Goal: Task Accomplishment & Management: Manage account settings

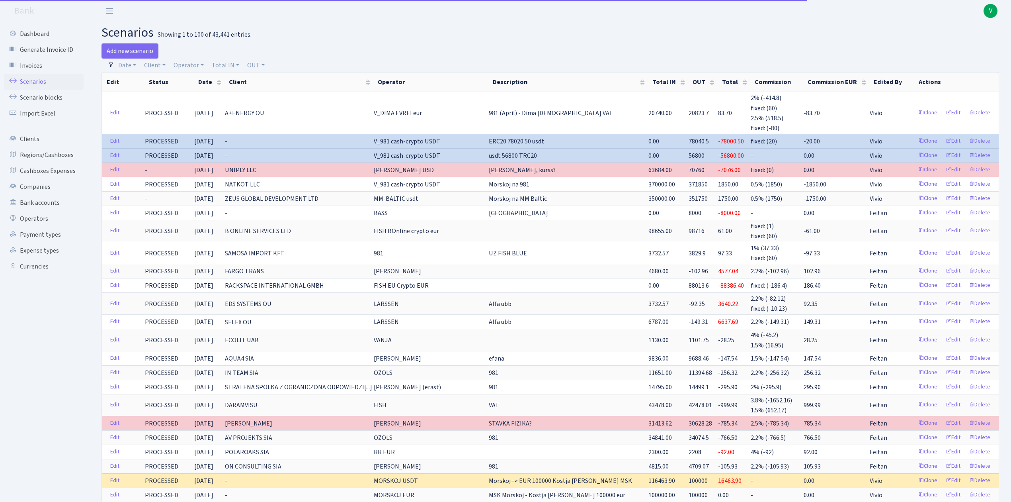
select select "100"
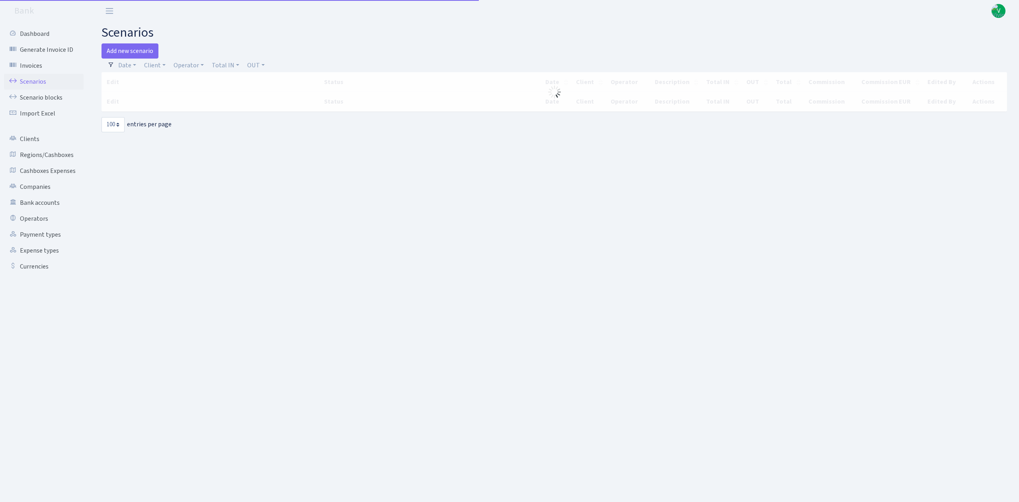
select select "100"
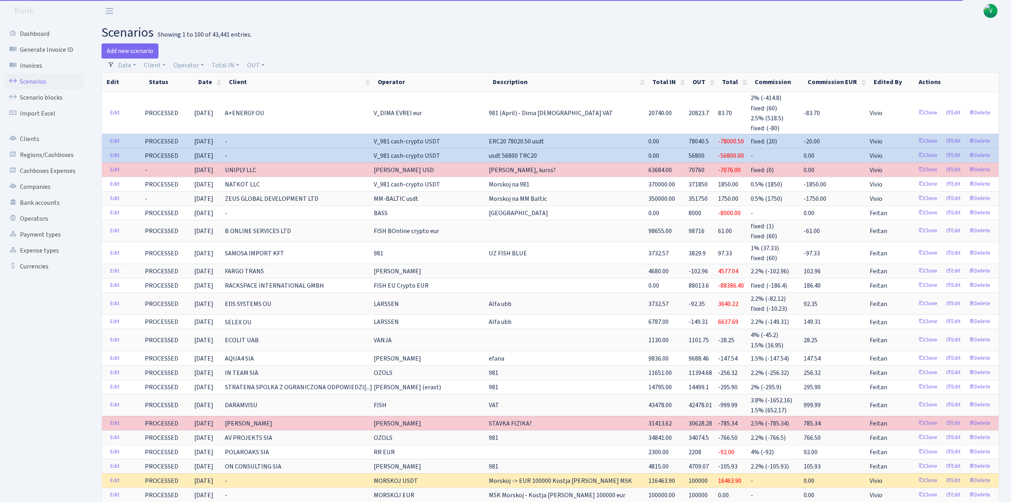
click at [993, 11] on span "V" at bounding box center [991, 11] width 14 height 14
click at [965, 46] on link "Logout" at bounding box center [966, 46] width 72 height 12
